Goal: Information Seeking & Learning: Learn about a topic

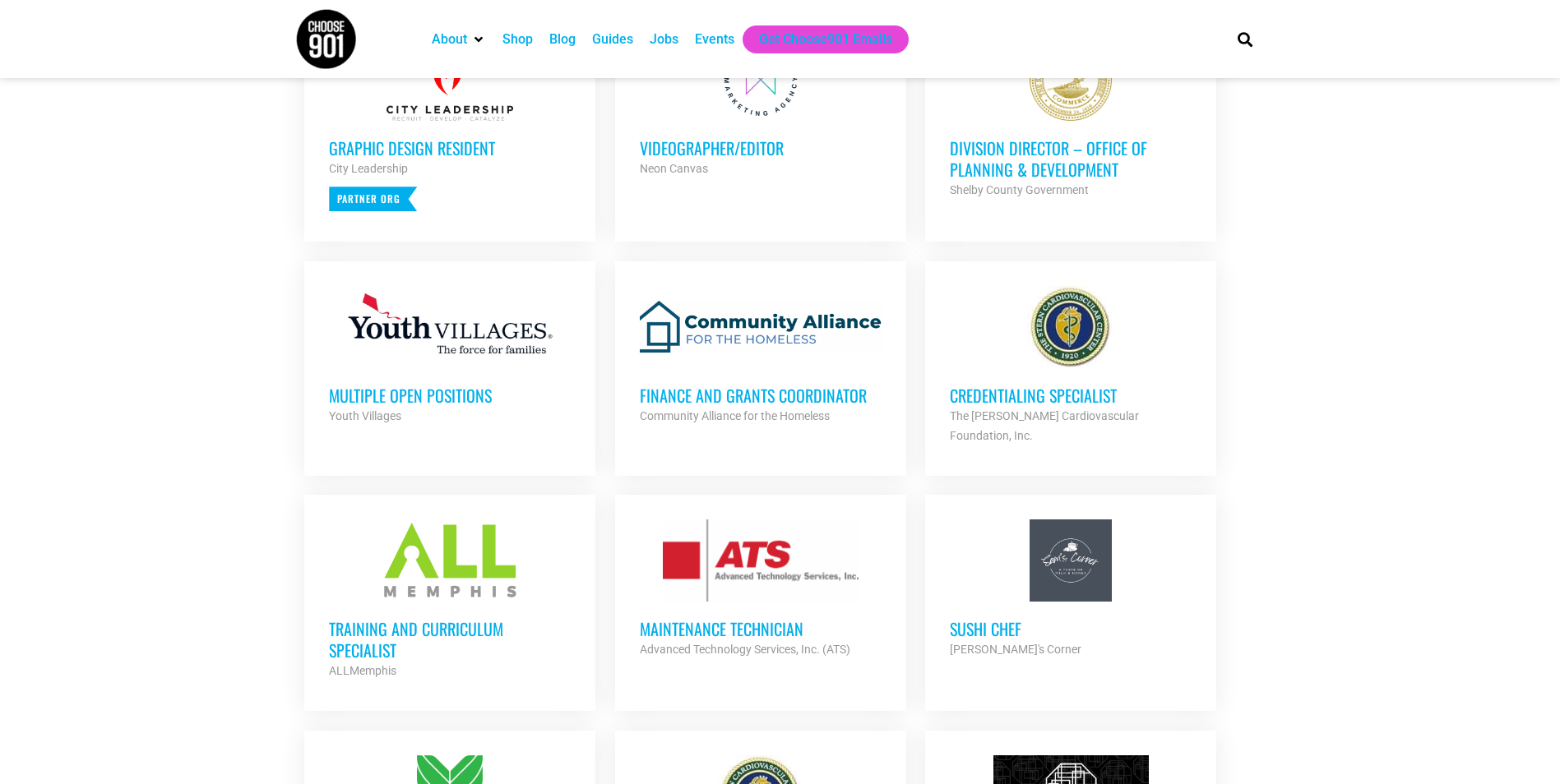
scroll to position [904, 0]
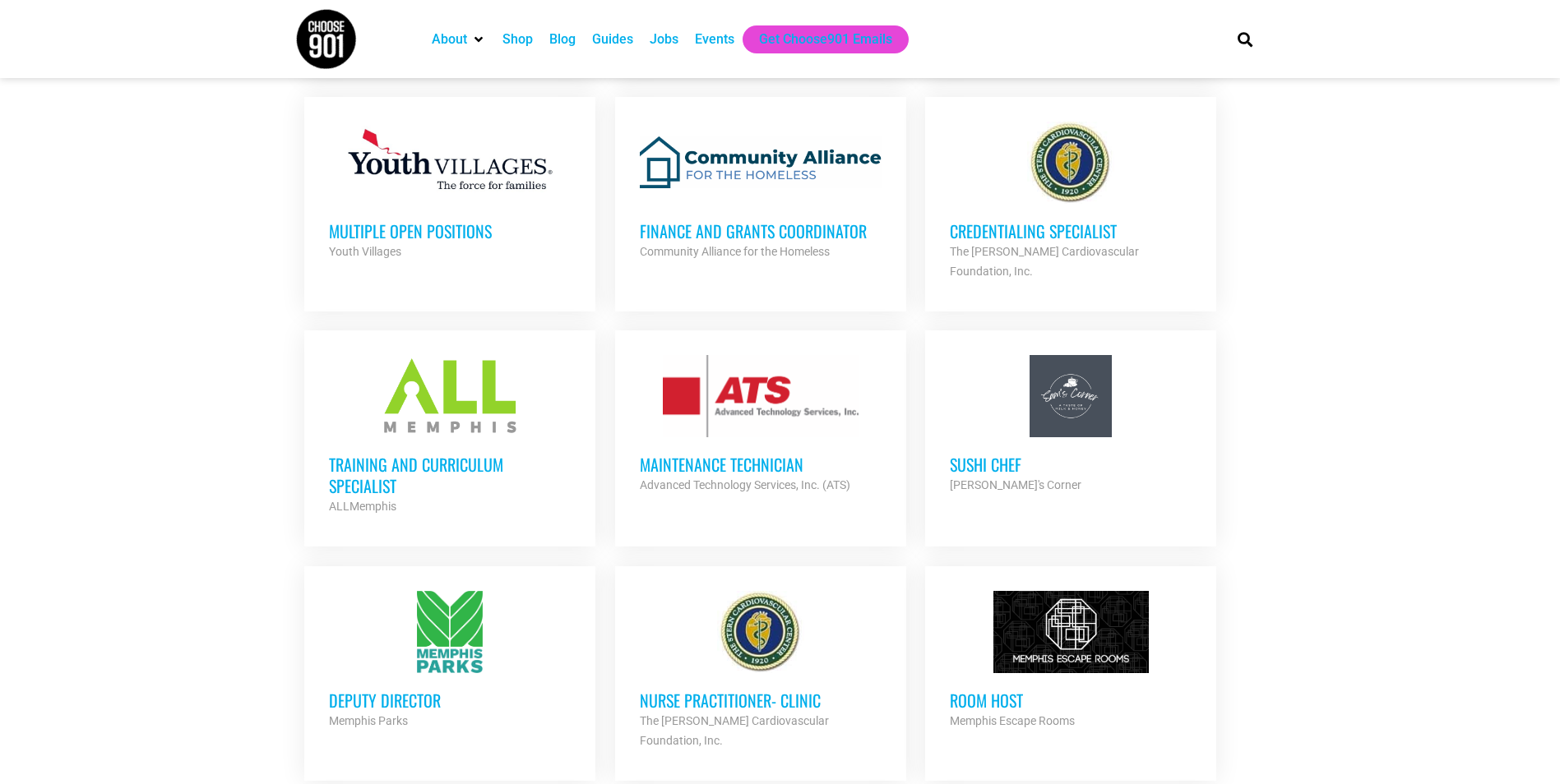
click at [361, 454] on h3 "Training and Curriculum Specialist" at bounding box center [450, 475] width 242 height 43
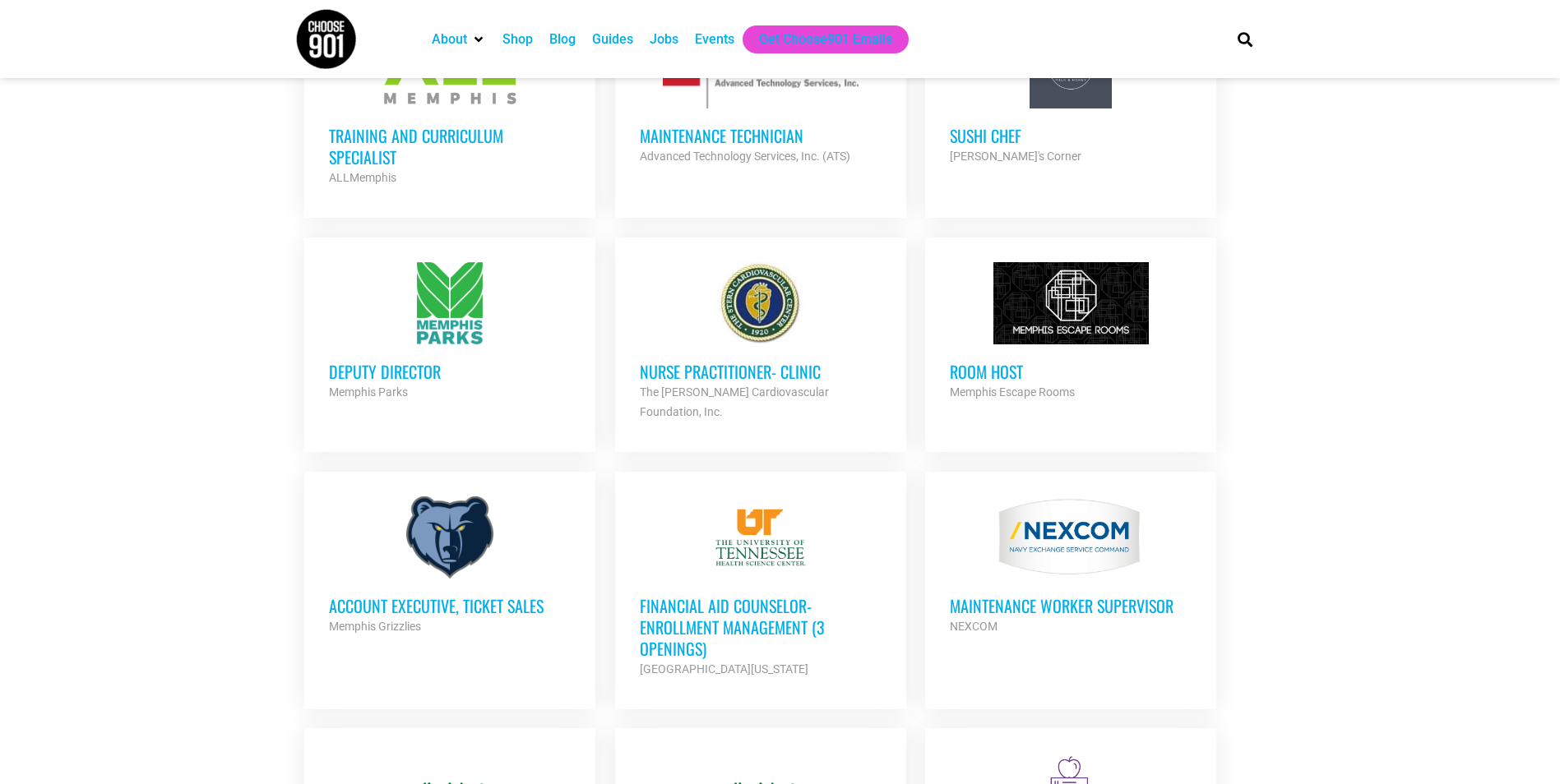
scroll to position [1397, 0]
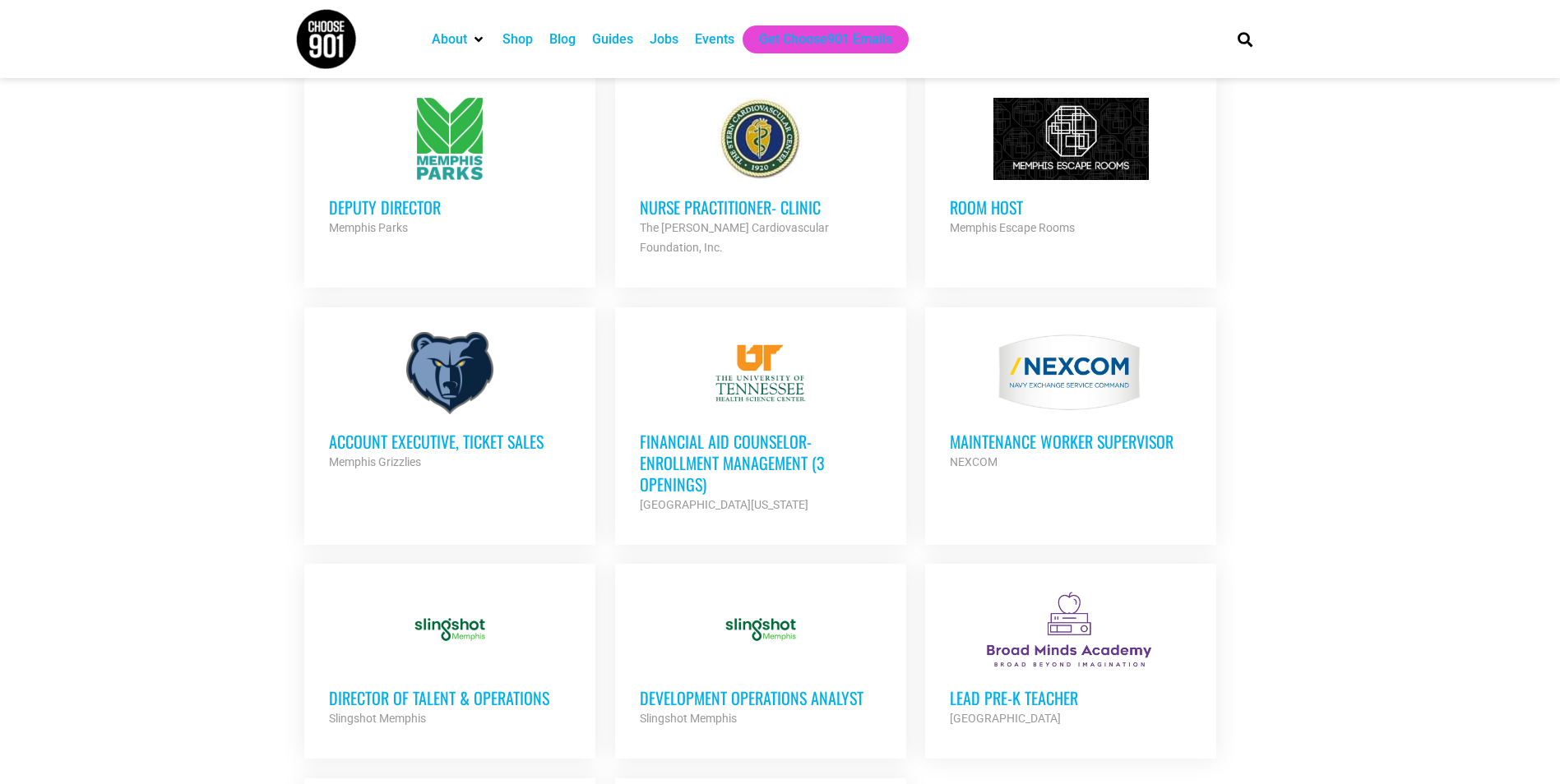
click at [747, 415] on div "Financial Aid Counselor-Enrollment Management (3 Openings) University of Tennes…" at bounding box center [760, 464] width 242 height 100
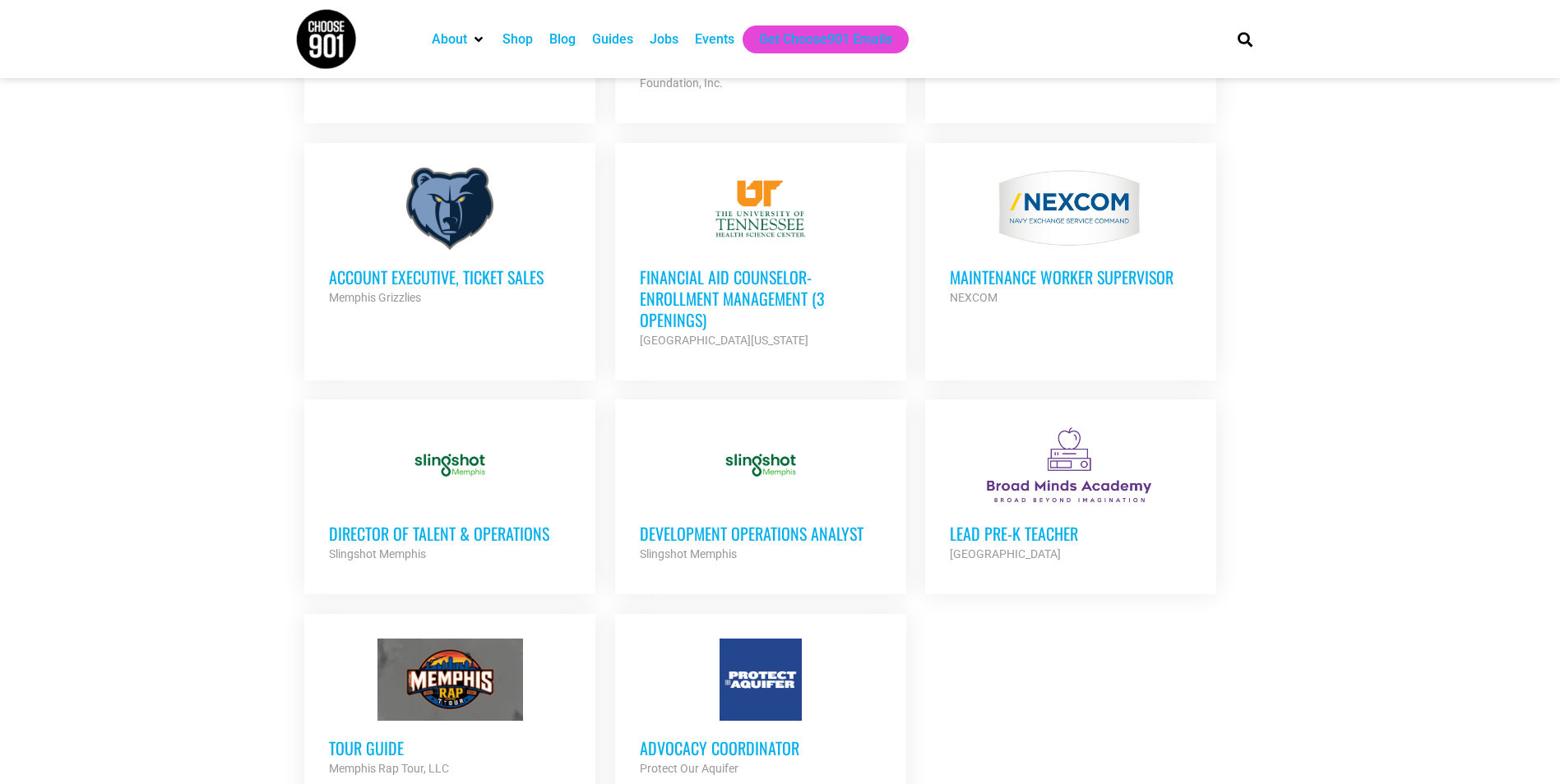
scroll to position [1725, 0]
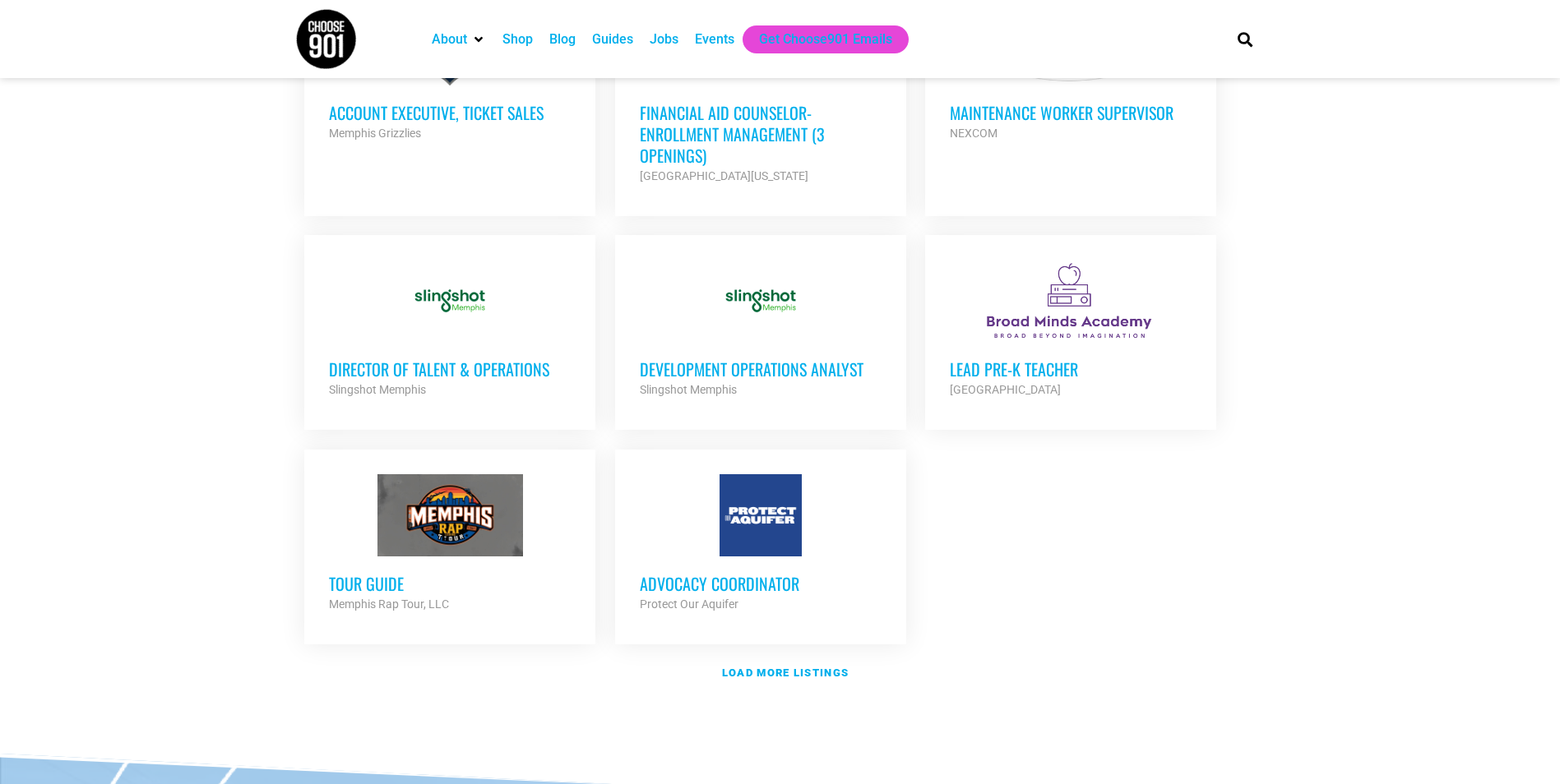
click at [824, 489] on div at bounding box center [760, 515] width 242 height 83
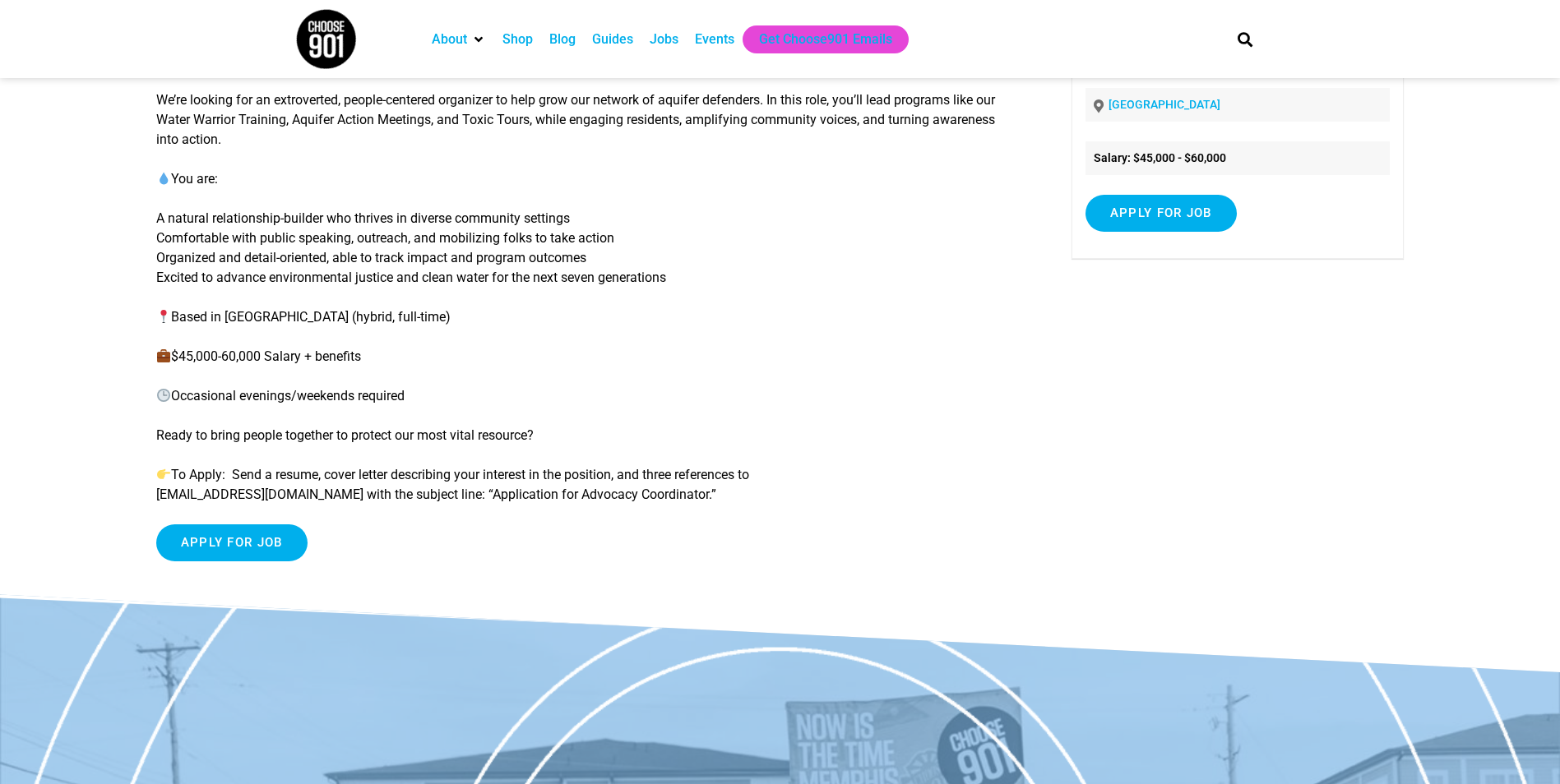
scroll to position [119, 0]
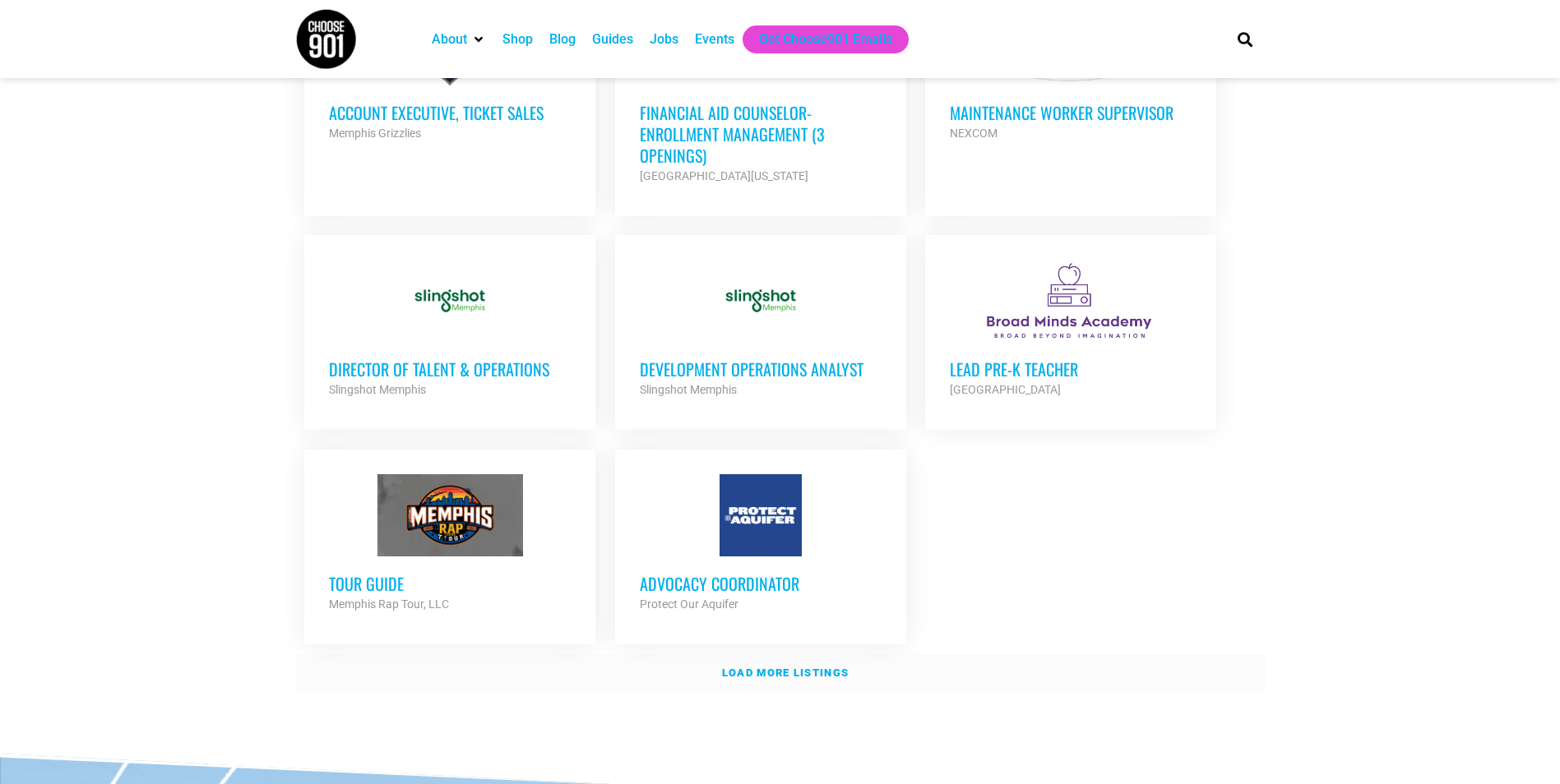
click at [801, 667] on strong "Load more listings" at bounding box center [785, 673] width 127 height 12
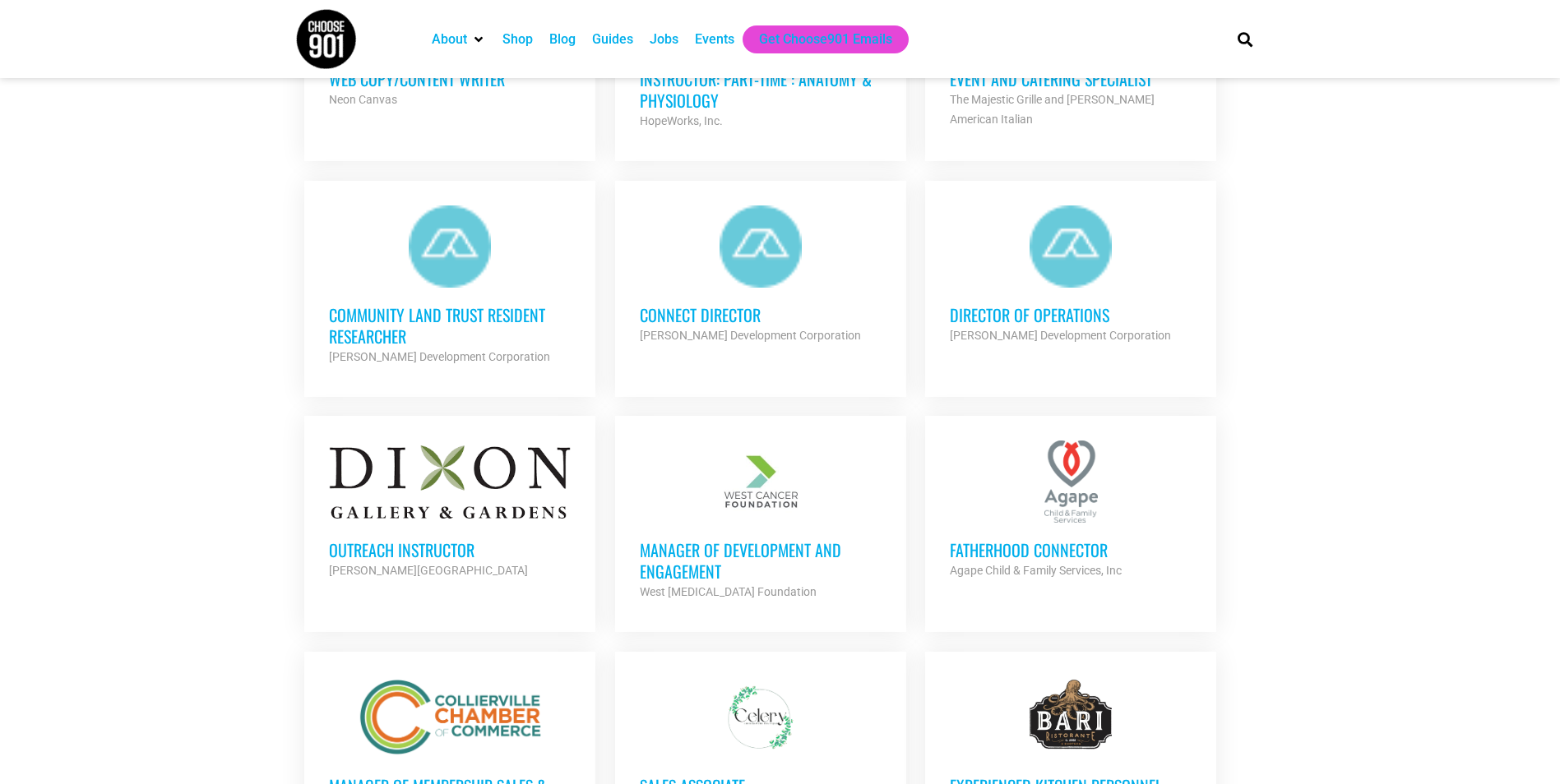
scroll to position [2548, 0]
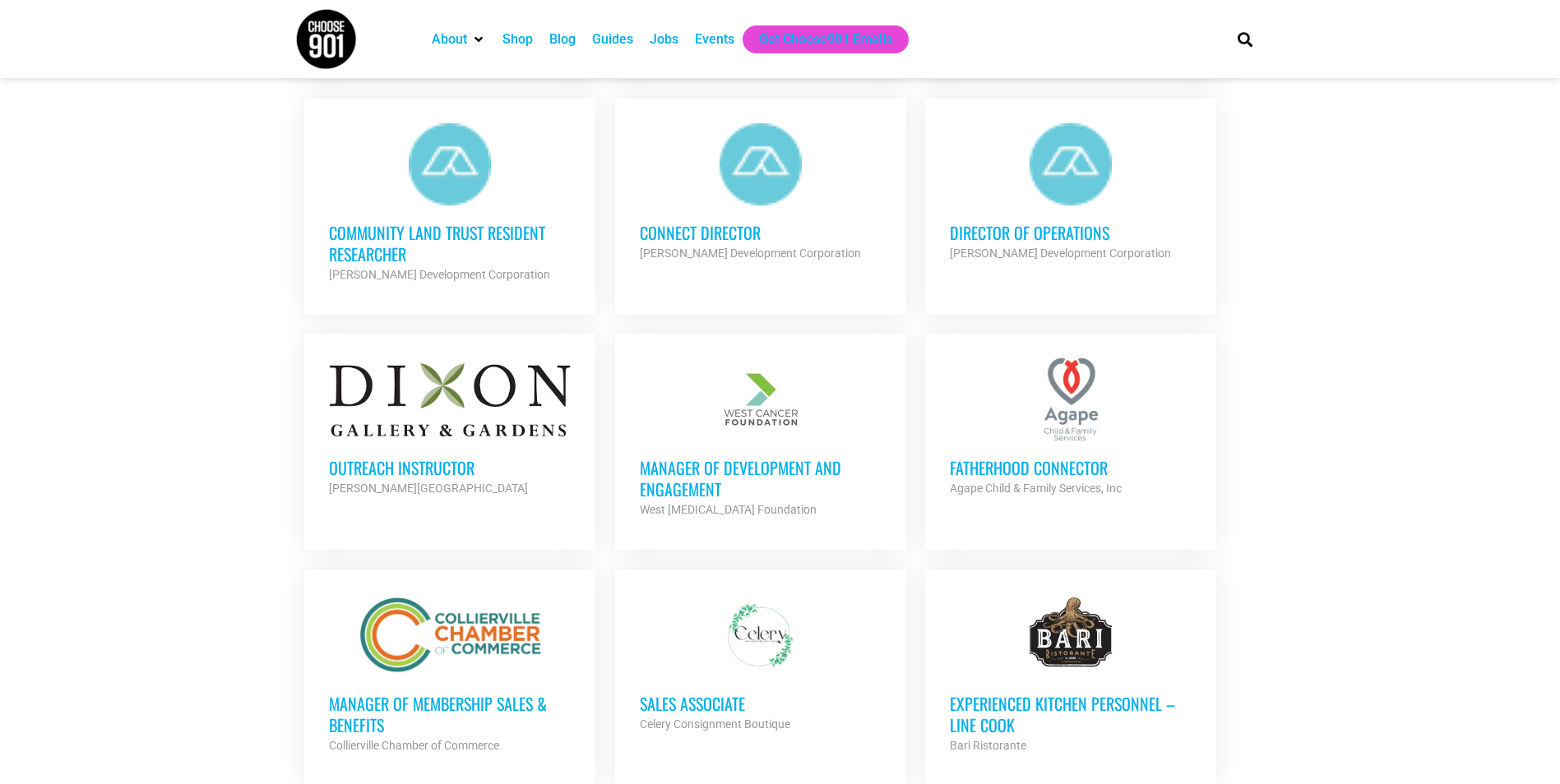
click at [998, 457] on h3 "Fatherhood Connector" at bounding box center [1070, 467] width 242 height 21
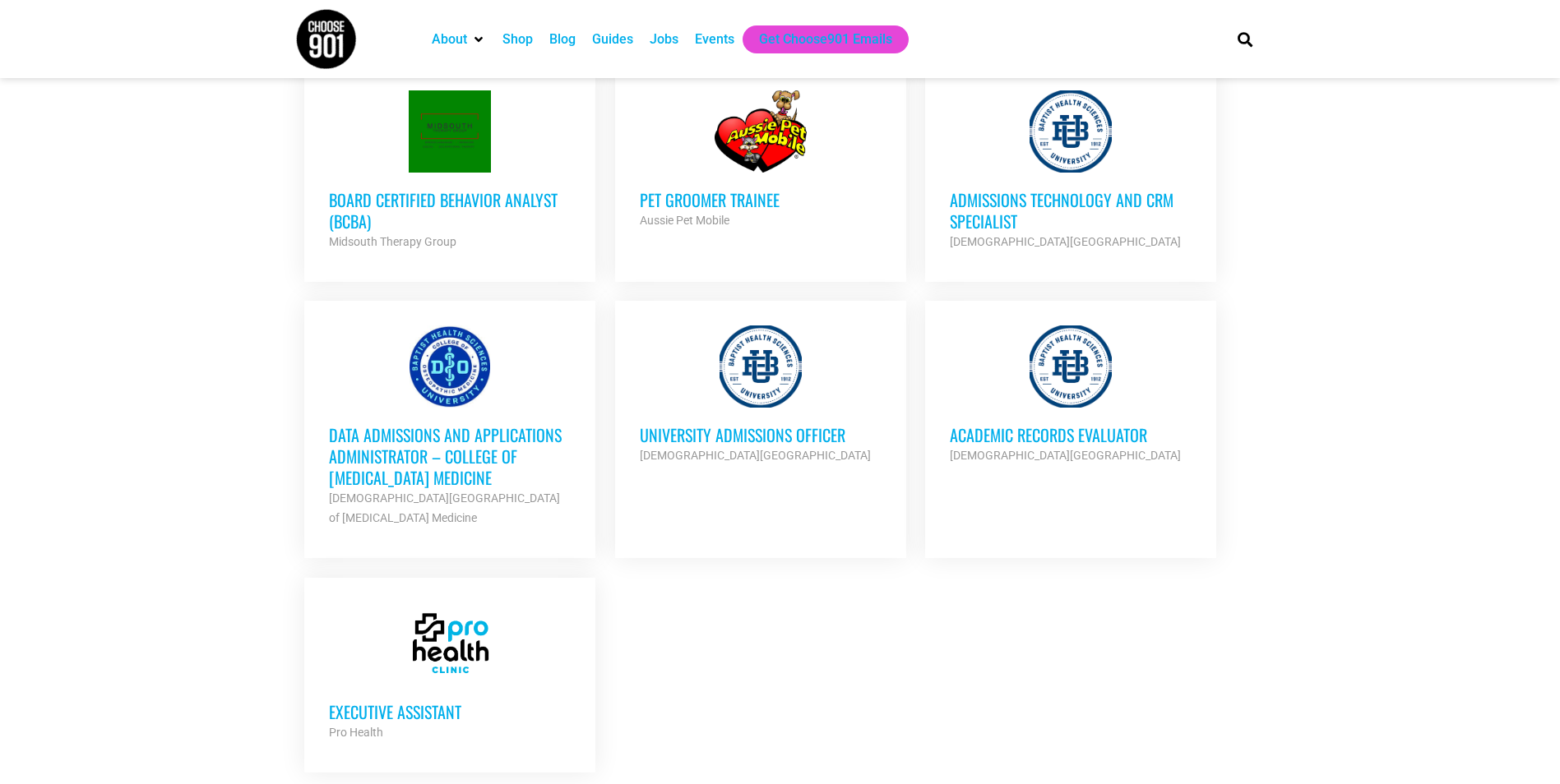
scroll to position [3369, 0]
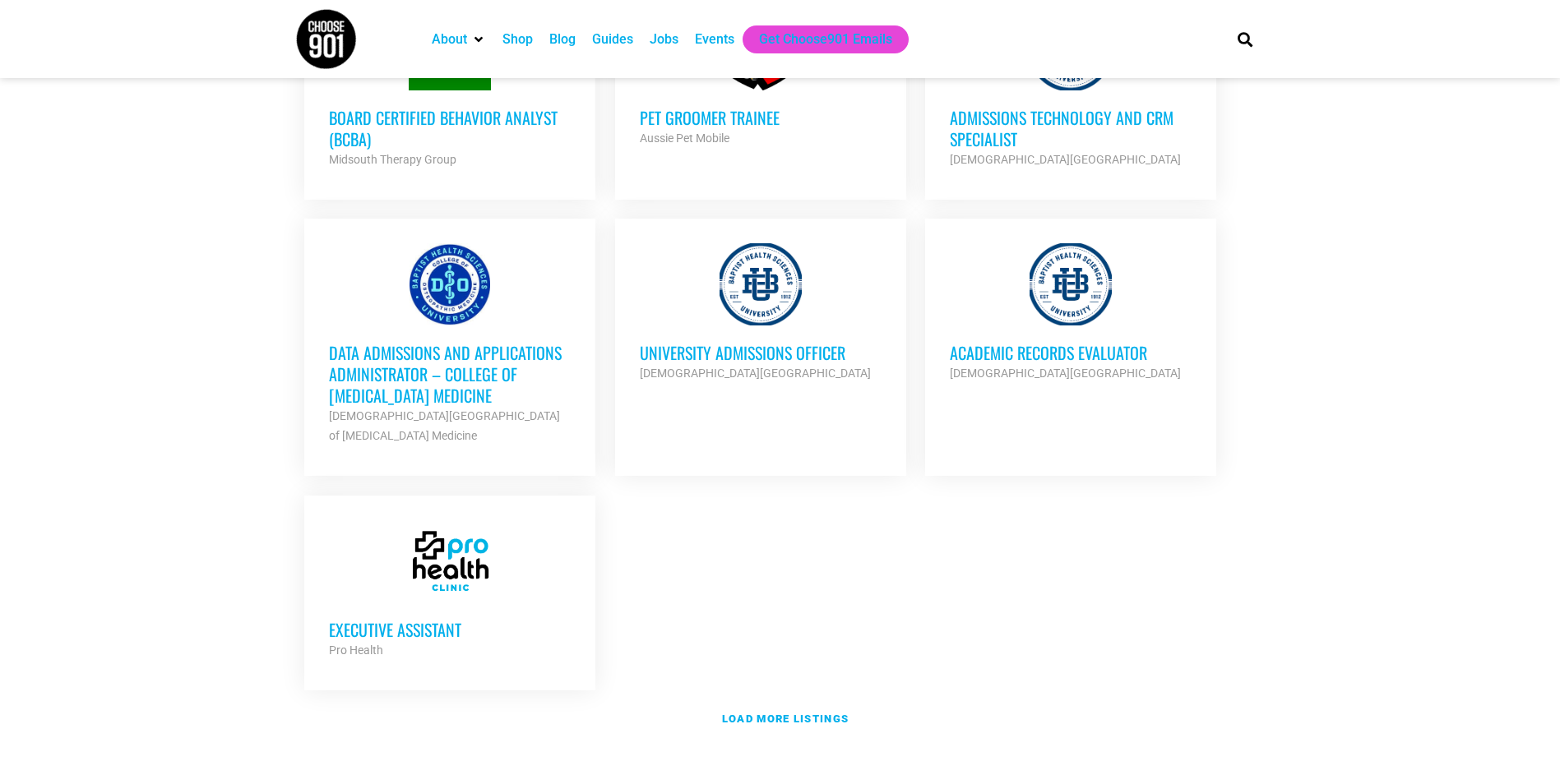
click at [494, 619] on h3 "Executive Assistant" at bounding box center [450, 630] width 242 height 21
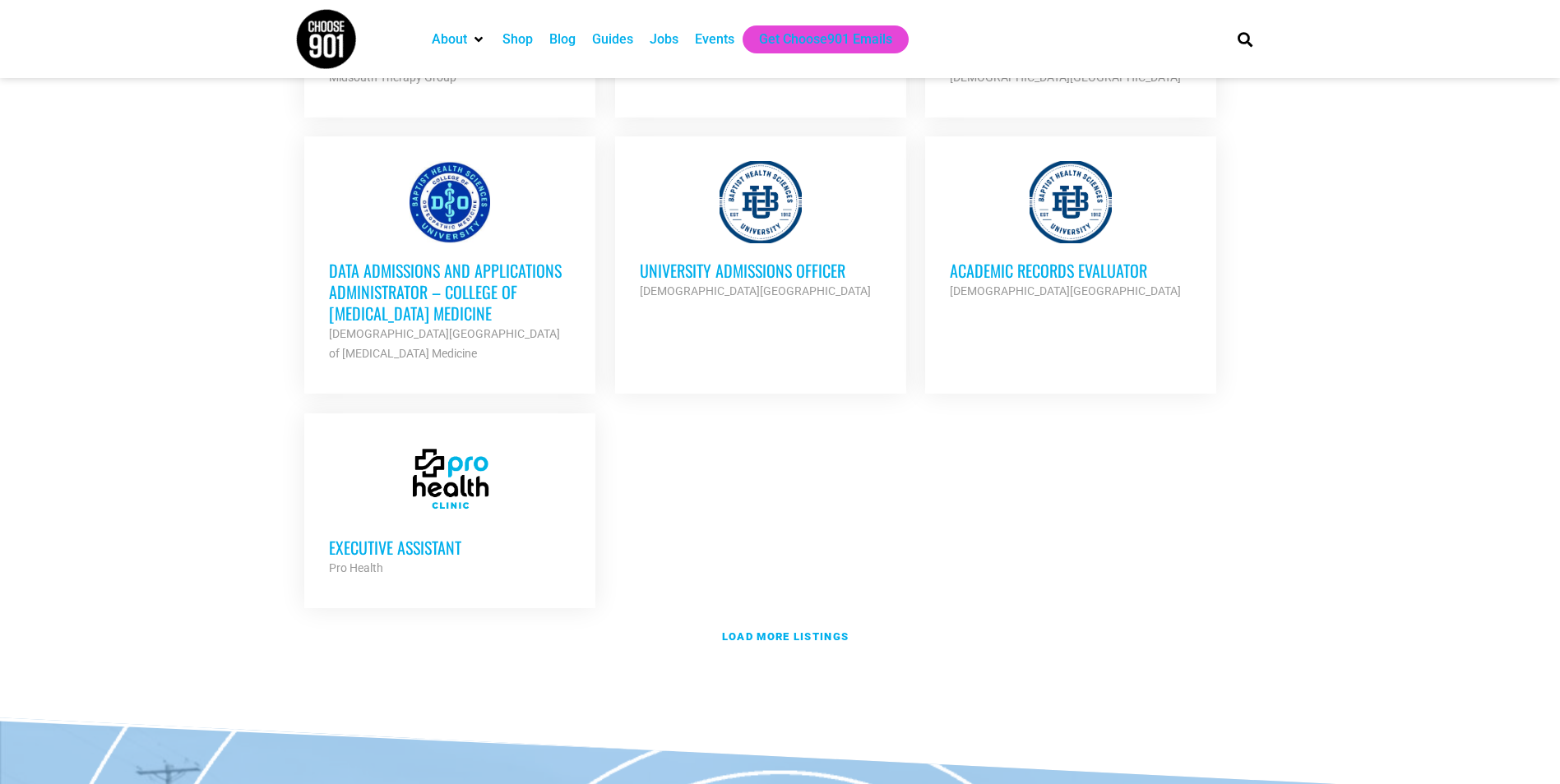
scroll to position [3287, 0]
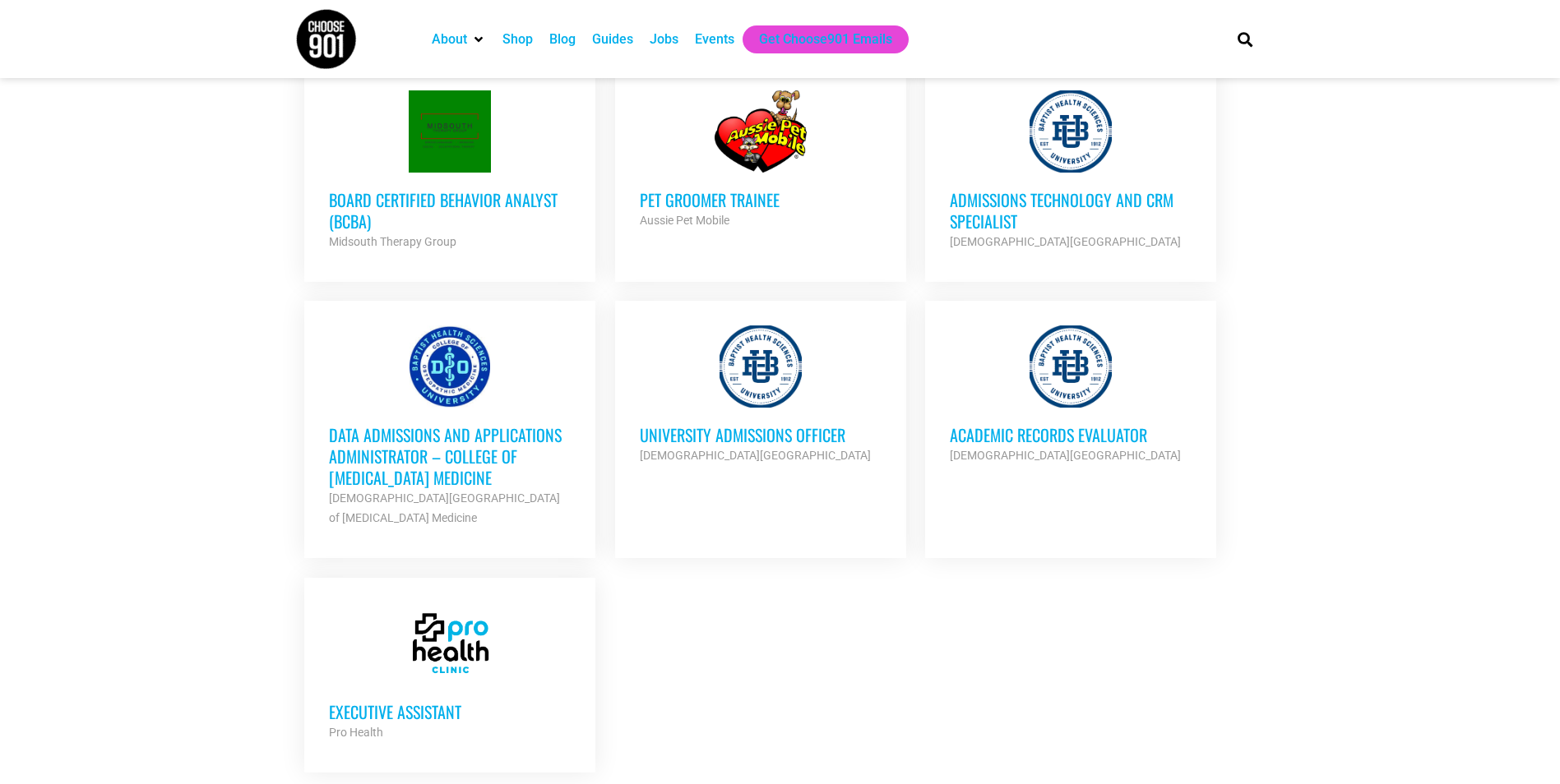
click at [768, 357] on div at bounding box center [760, 367] width 242 height 83
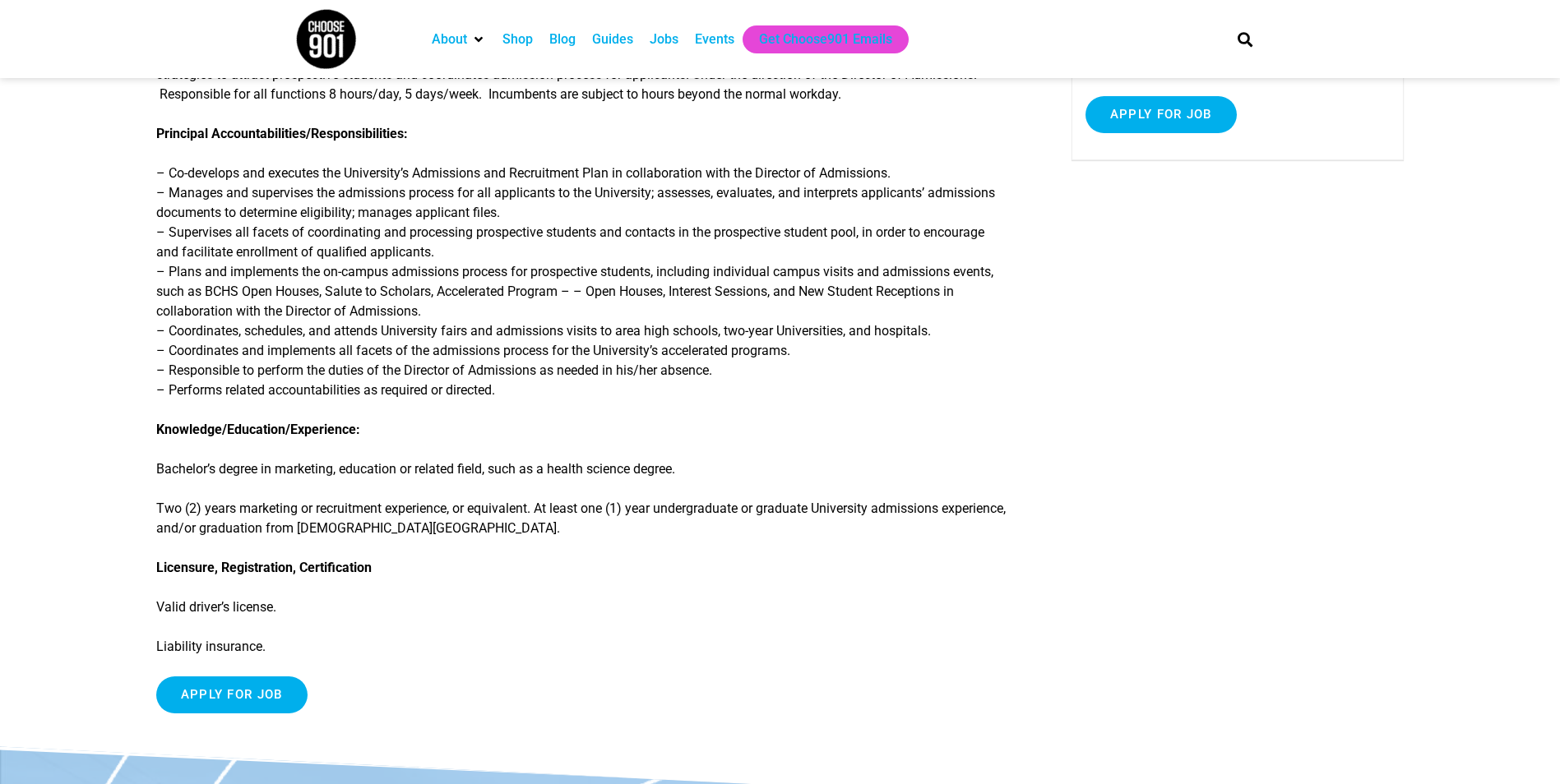
scroll to position [329, 0]
